Goal: Transaction & Acquisition: Obtain resource

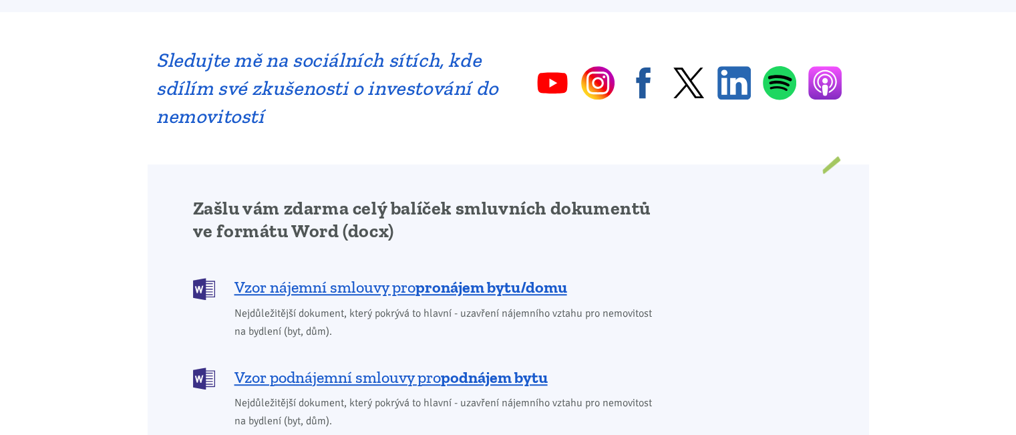
scroll to position [1002, 0]
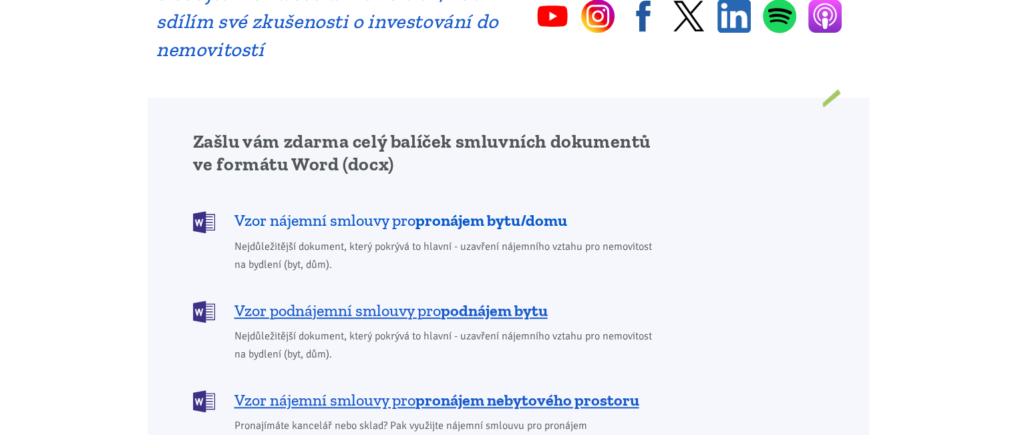
click at [487, 210] on b "pronájem bytu/domu" at bounding box center [491, 219] width 152 height 19
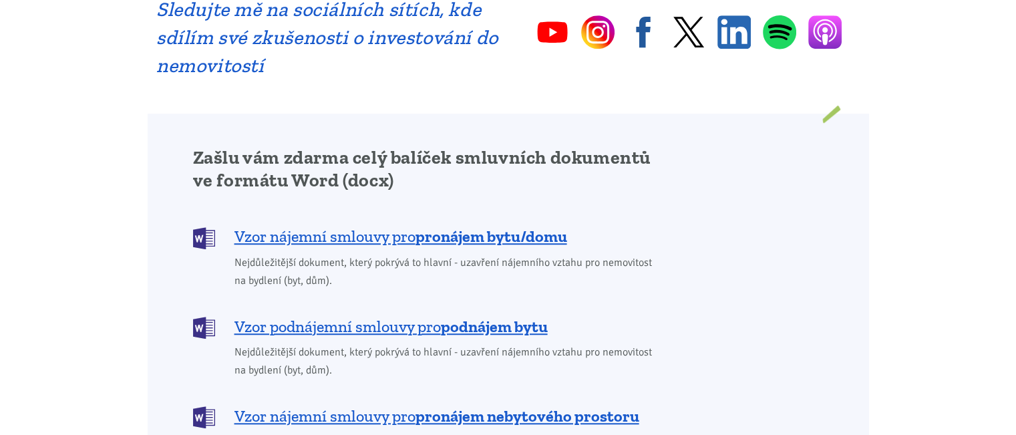
scroll to position [895, 0]
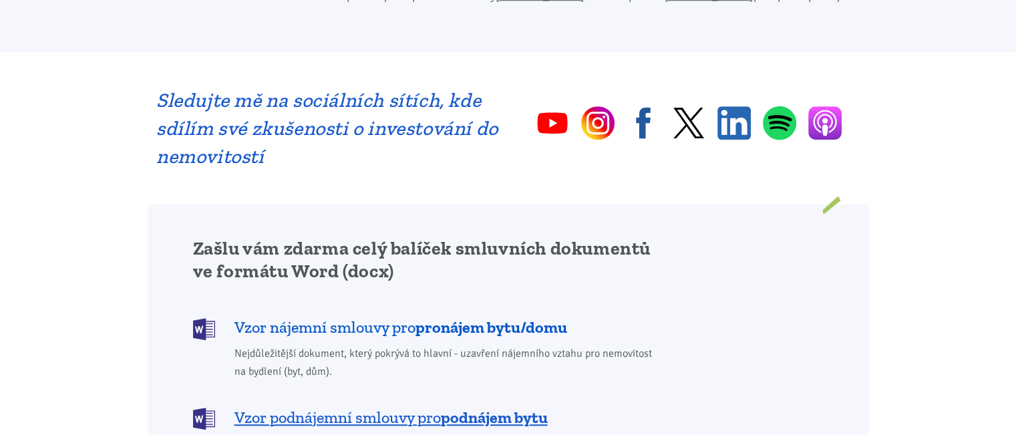
click at [475, 317] on b "pronájem bytu/domu" at bounding box center [491, 326] width 152 height 19
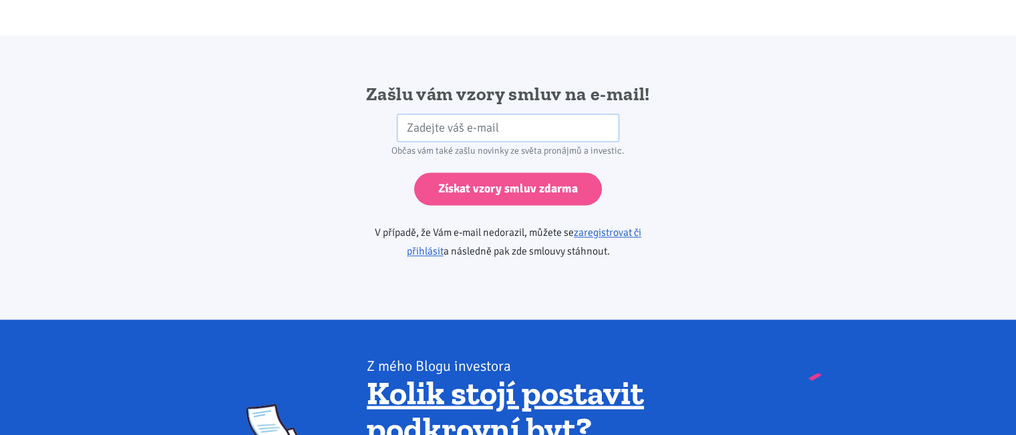
scroll to position [2230, 0]
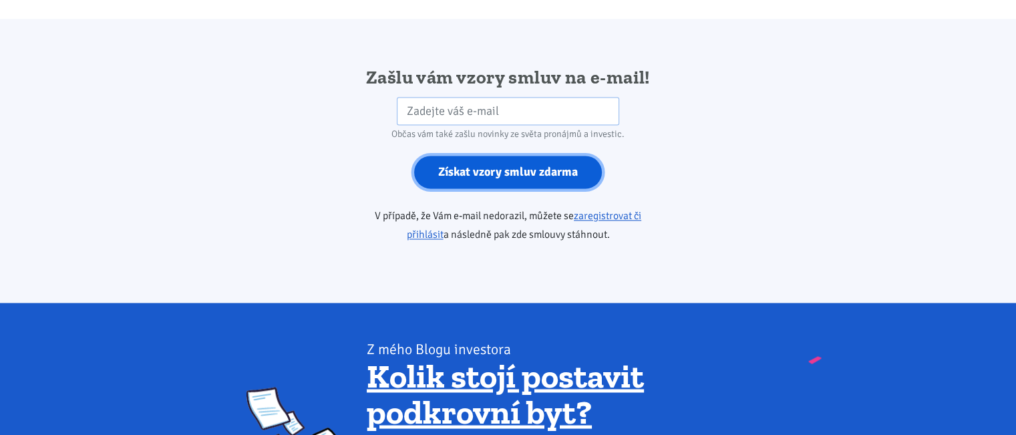
click at [514, 156] on input "Získat vzory smluv zdarma" at bounding box center [508, 172] width 188 height 33
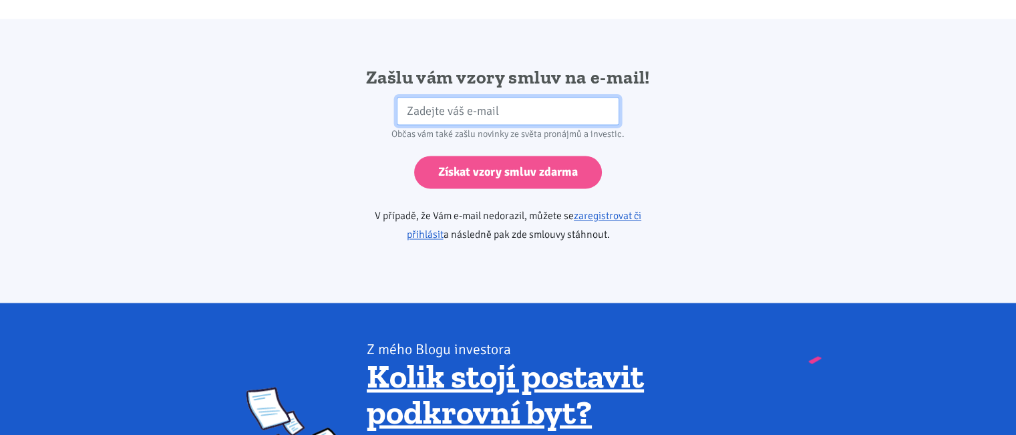
click at [421, 97] on input "email" at bounding box center [508, 111] width 222 height 29
type input "[EMAIL_ADDRESS][DOMAIN_NAME]"
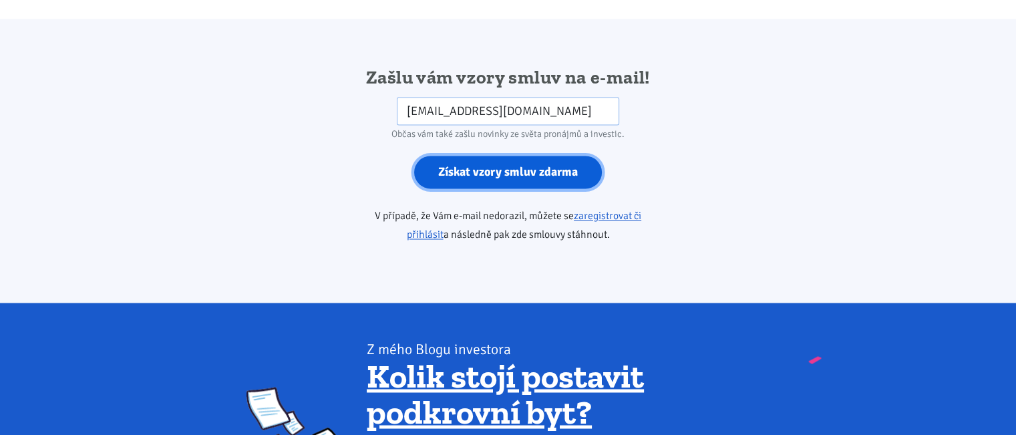
click at [520, 156] on input "Získat vzory smluv zdarma" at bounding box center [508, 172] width 188 height 33
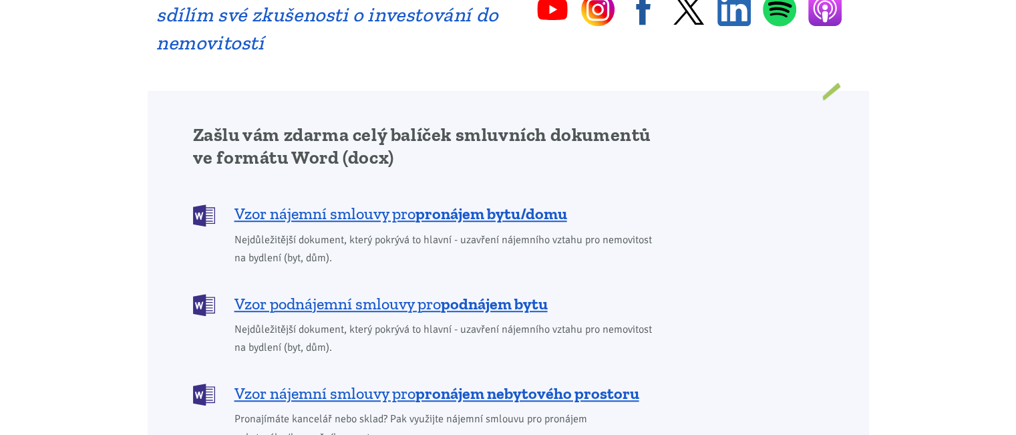
scroll to position [1002, 0]
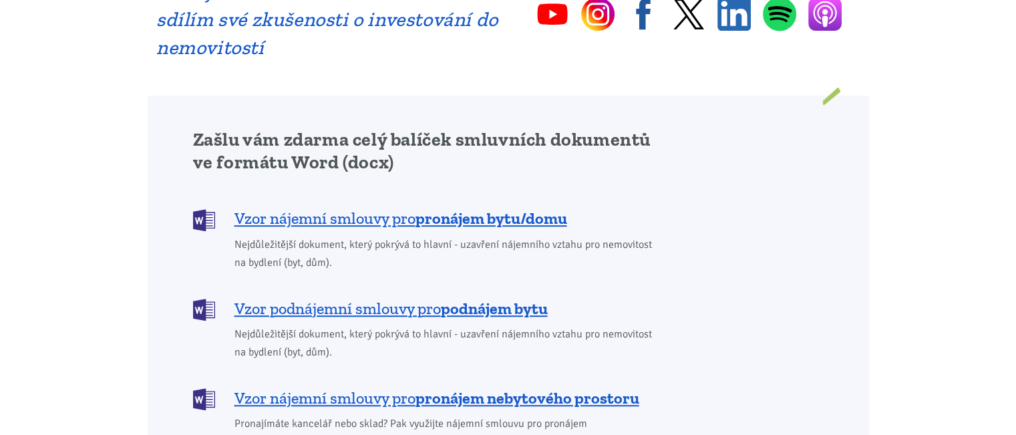
scroll to position [1002, 0]
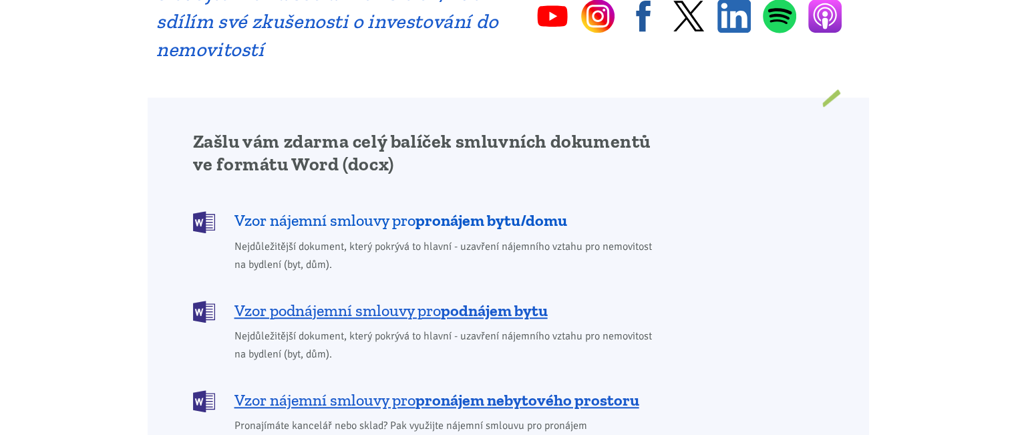
click at [505, 210] on b "pronájem bytu/domu" at bounding box center [491, 219] width 152 height 19
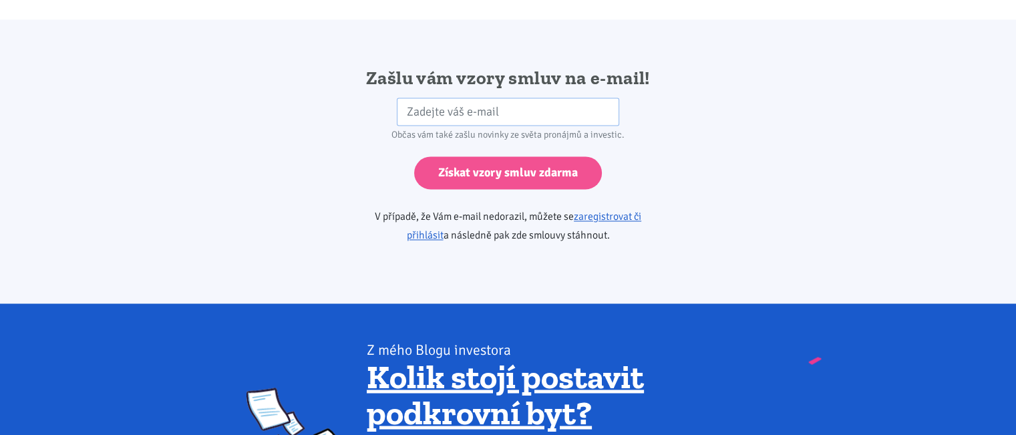
scroll to position [2230, 0]
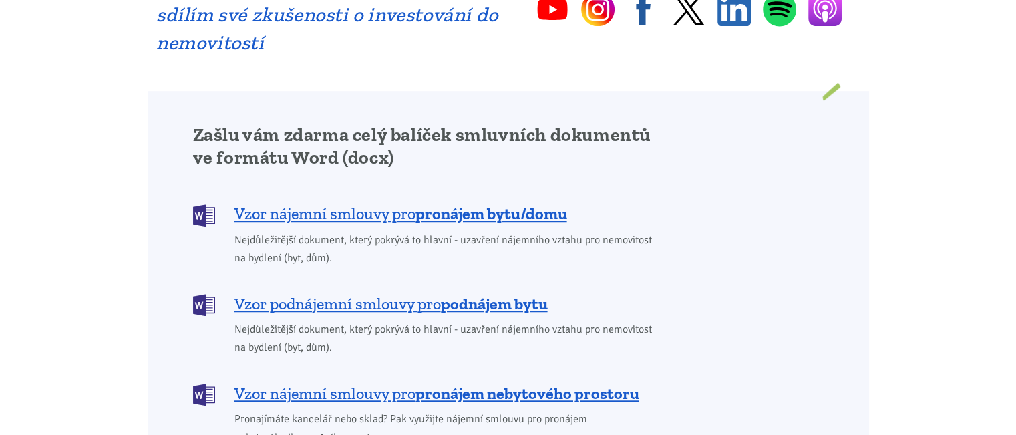
scroll to position [1002, 0]
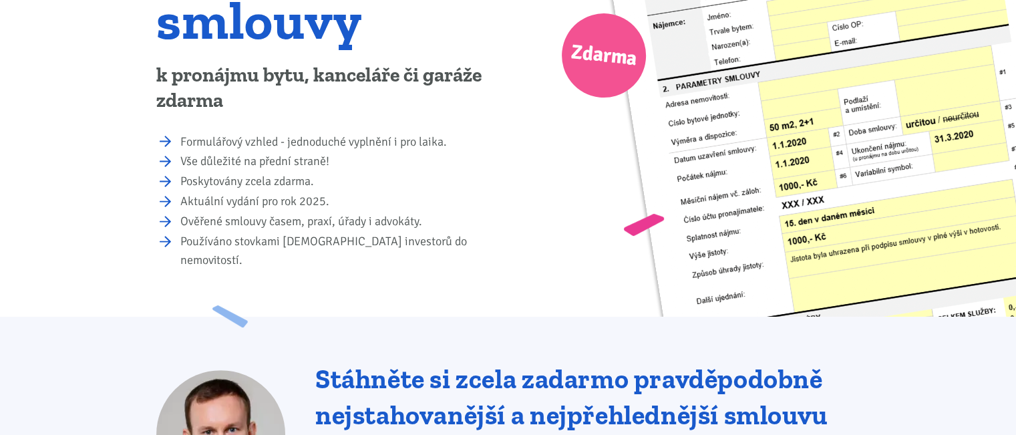
scroll to position [267, 0]
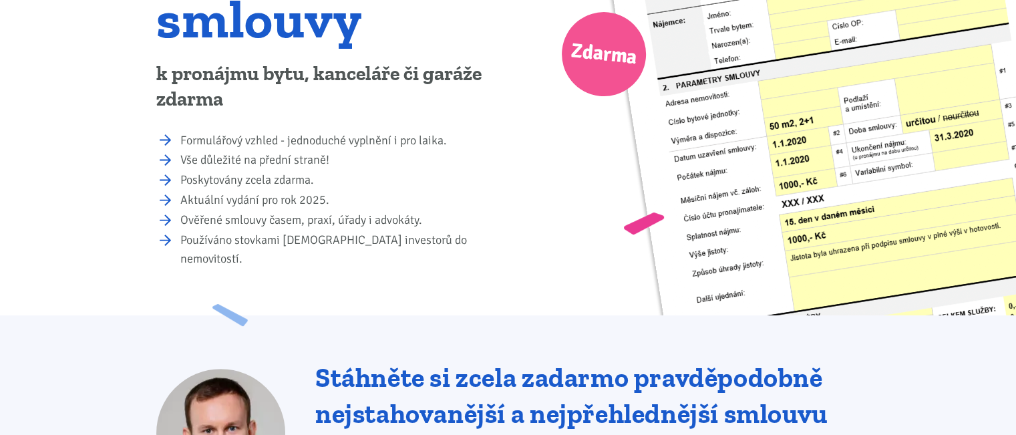
click at [180, 136] on li "Formulářový vzhled - jednoduché vyplnění i pro laika." at bounding box center [339, 141] width 319 height 19
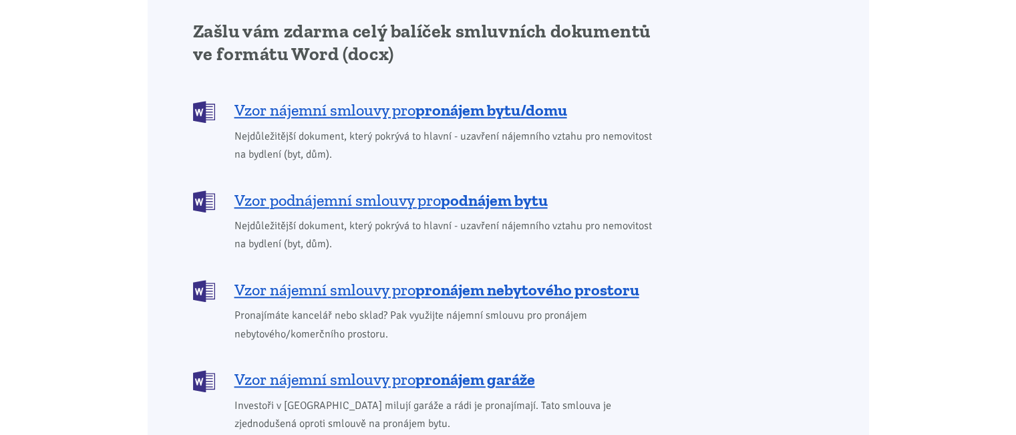
scroll to position [1135, 0]
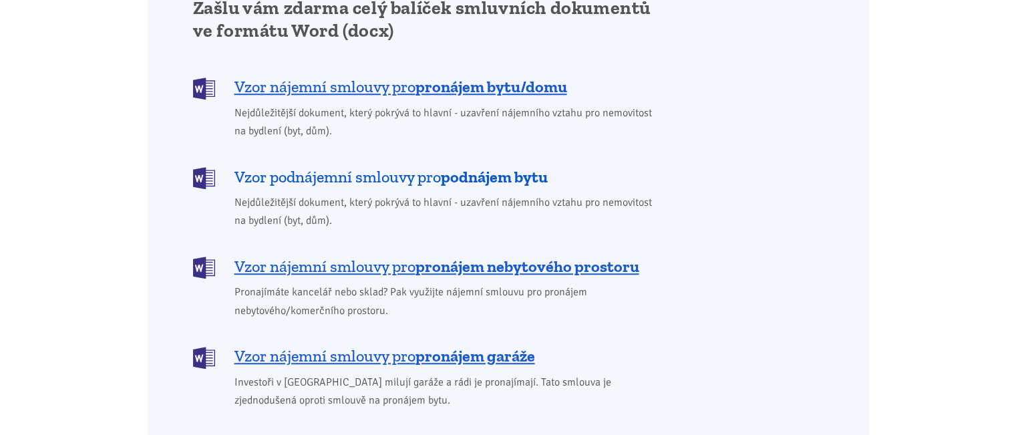
click at [443, 166] on span "Vzor podnájemní smlouvy pro podnájem bytu" at bounding box center [390, 176] width 313 height 21
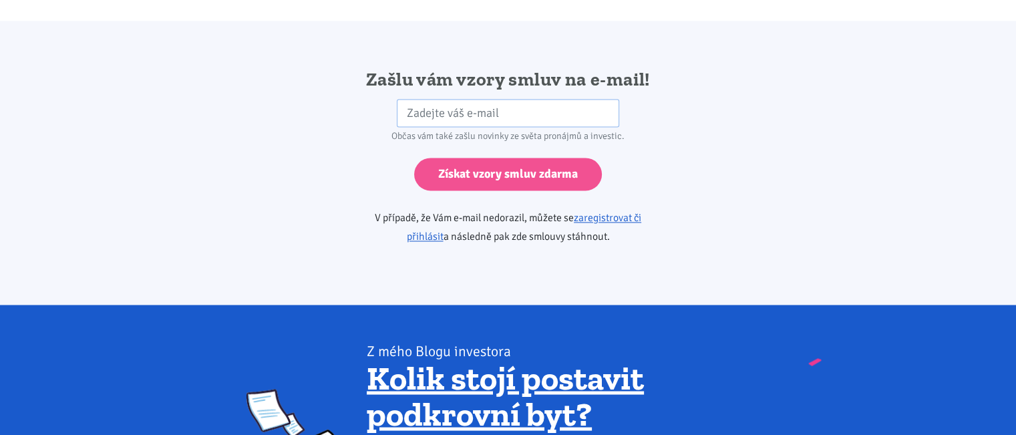
scroll to position [2230, 0]
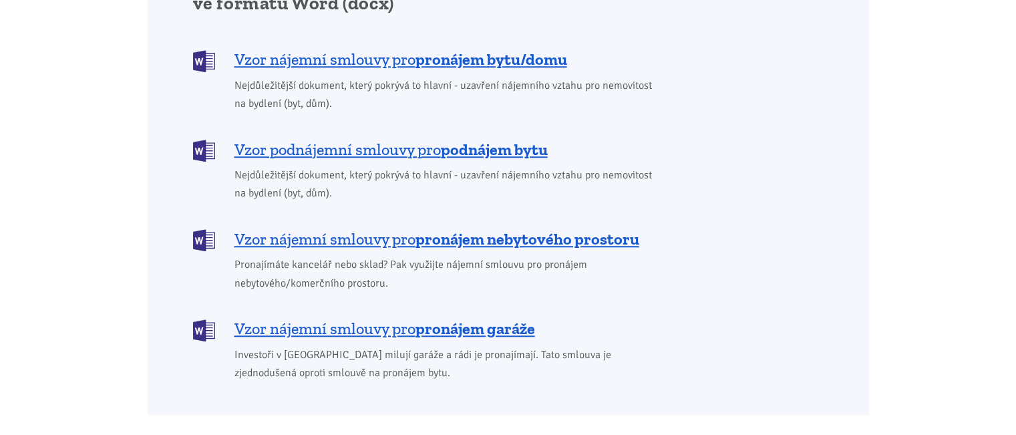
scroll to position [1138, 0]
